Goal: Find specific page/section: Find specific page/section

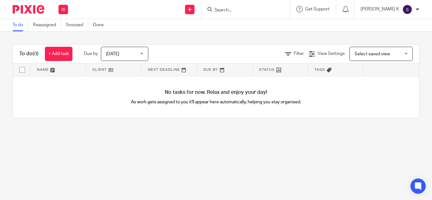
click at [240, 9] on input "Search" at bounding box center [242, 11] width 57 height 6
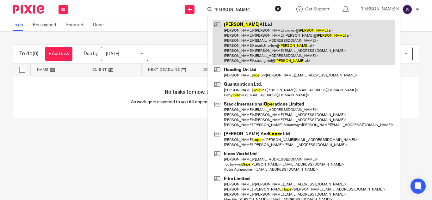
type input "[PERSON_NAME]"
click at [259, 39] on link at bounding box center [304, 42] width 183 height 45
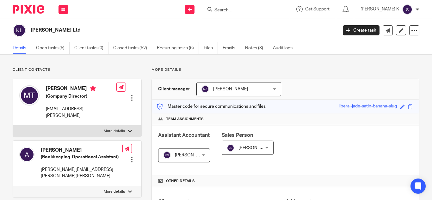
click at [408, 107] on span at bounding box center [410, 106] width 5 height 5
